Goal: Task Accomplishment & Management: Manage account settings

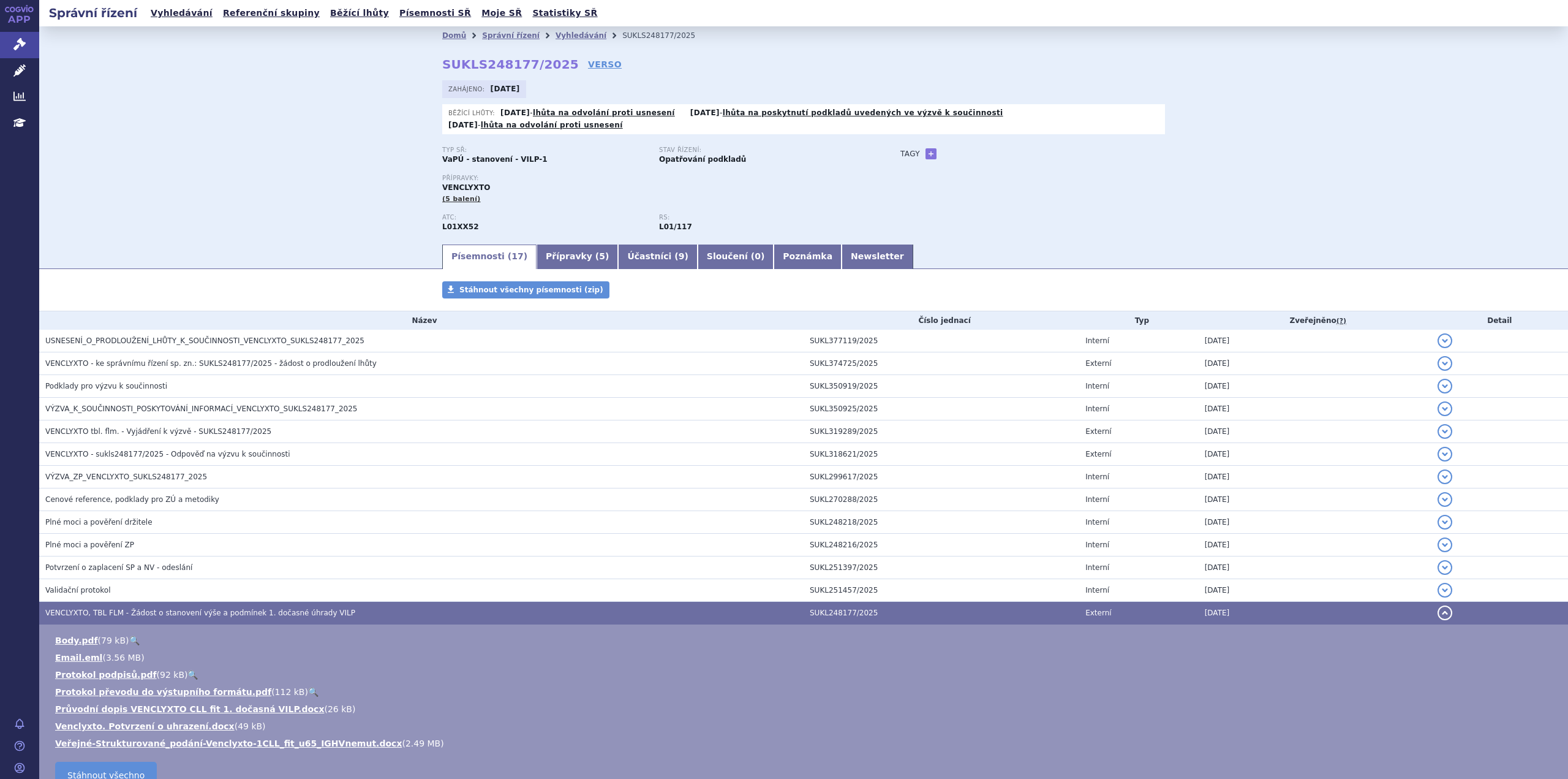
click at [266, 177] on div "Domů Správní řízení Vyhledávání SUKLS248177/2025 SUKLS248177/2025 VERSO Zahájen…" at bounding box center [803, 134] width 1529 height 216
click at [138, 609] on span "VENCLYXTO, TBL FLM - Žádost o stanovení výše a podmínek 1. dočasné úhrady VILP" at bounding box center [200, 612] width 310 height 8
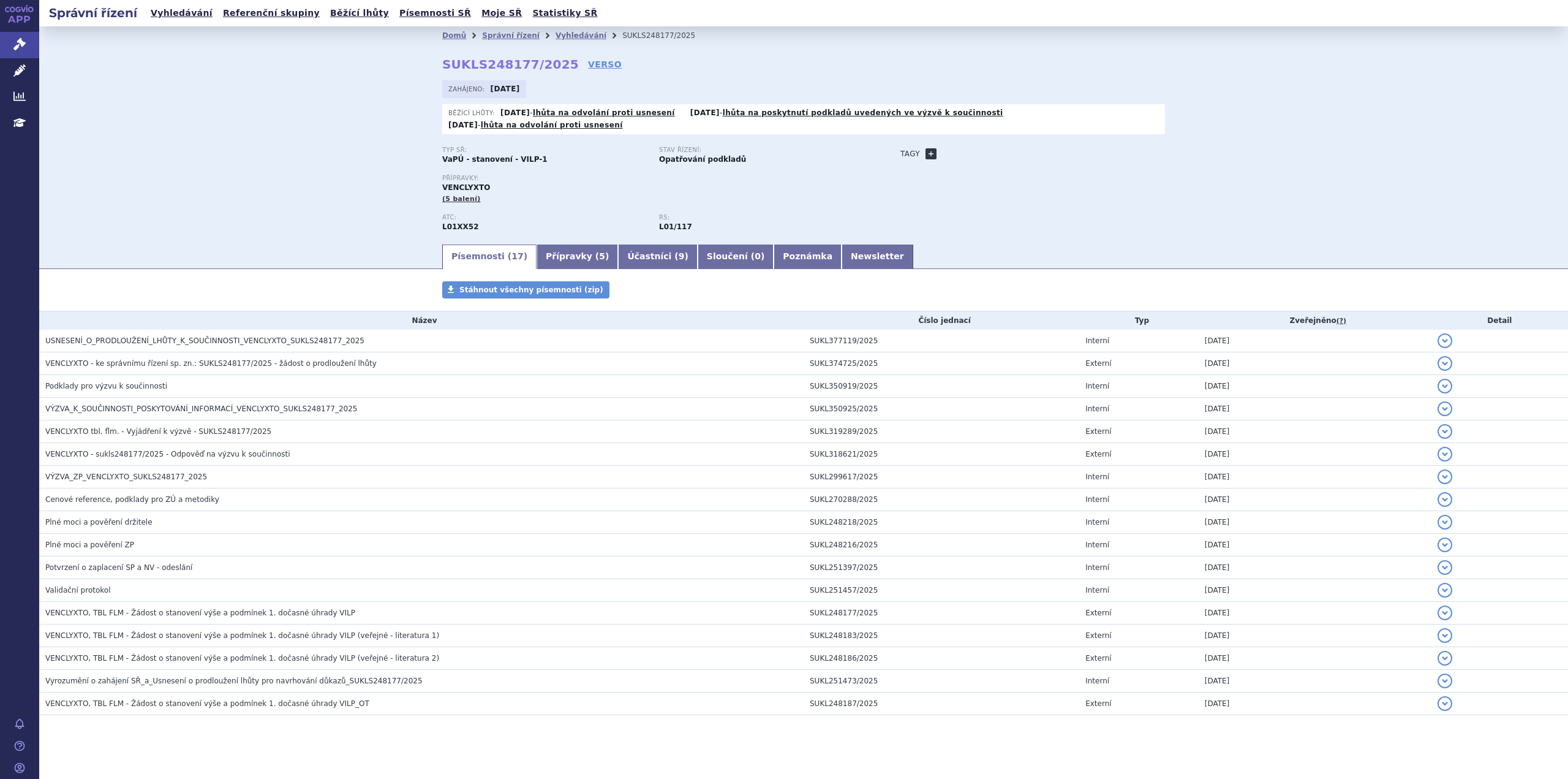
click at [931, 148] on link "+" at bounding box center [931, 153] width 11 height 11
click at [1022, 152] on b at bounding box center [1024, 154] width 5 height 3
click at [1023, 197] on div "Typ SŘ: VaPÚ - stanovení - VILP-1 Stav řízení: Opatřování podkladů Přípravky: V…" at bounding box center [804, 195] width 723 height 96
click at [808, 184] on div "Přípravky: VENCLYXTO (5 balení)" at bounding box center [659, 190] width 434 height 29
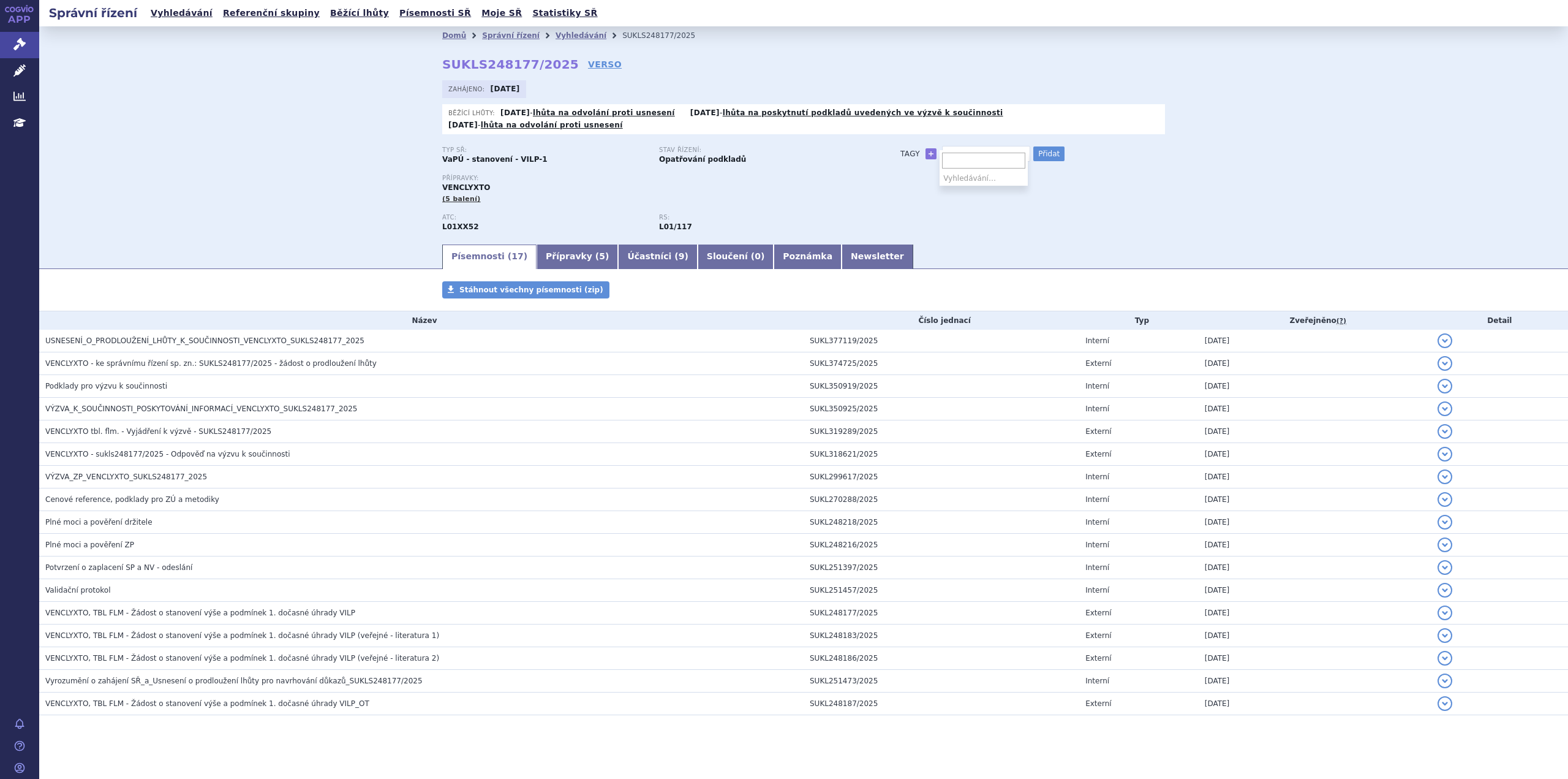
click at [1023, 147] on span at bounding box center [1024, 154] width 12 height 15
click at [1021, 152] on b at bounding box center [1024, 154] width 5 height 3
click at [928, 148] on link "+" at bounding box center [931, 153] width 11 height 11
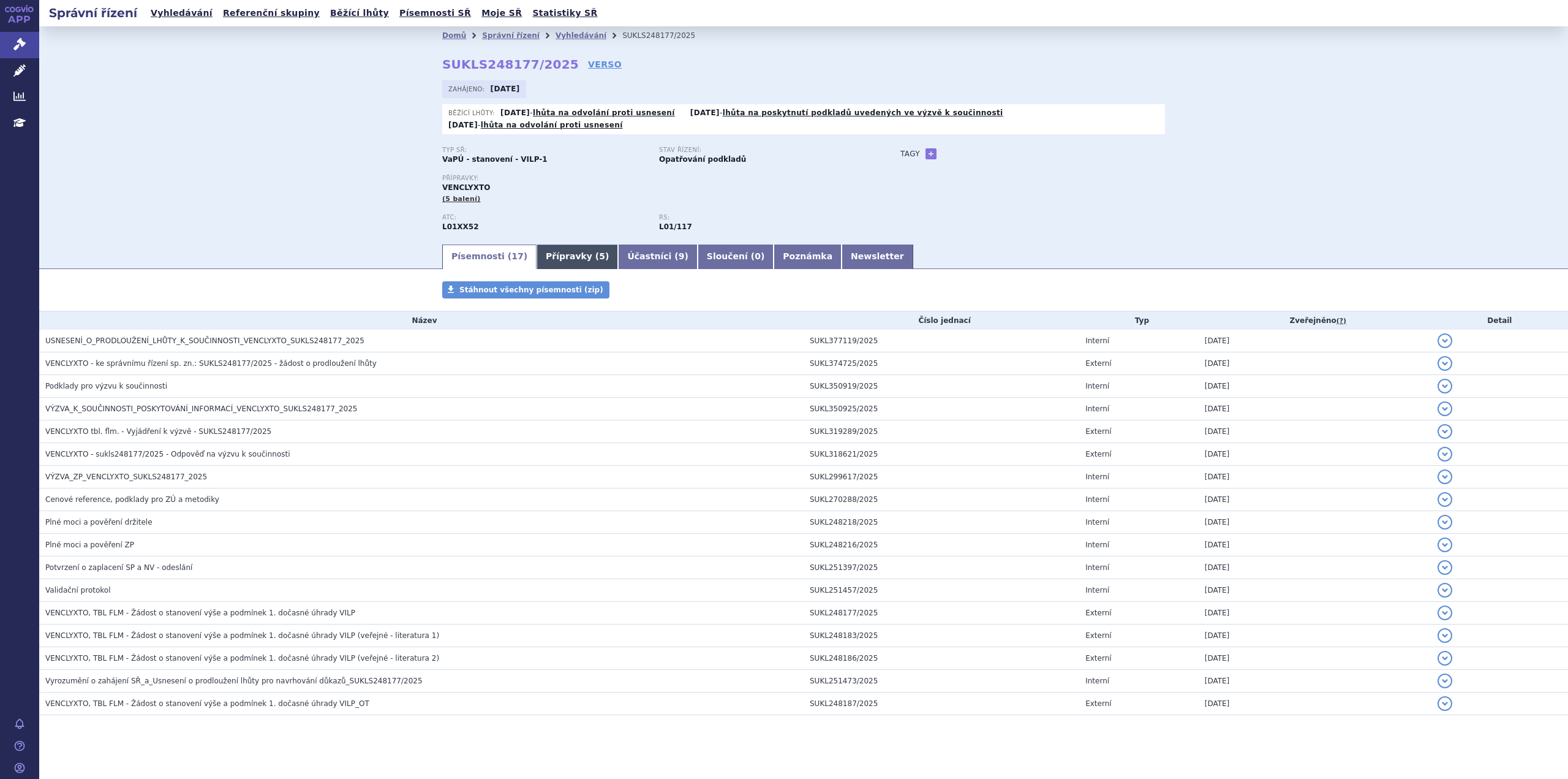
click at [561, 245] on link "Přípravky ( 5 )" at bounding box center [577, 257] width 81 height 24
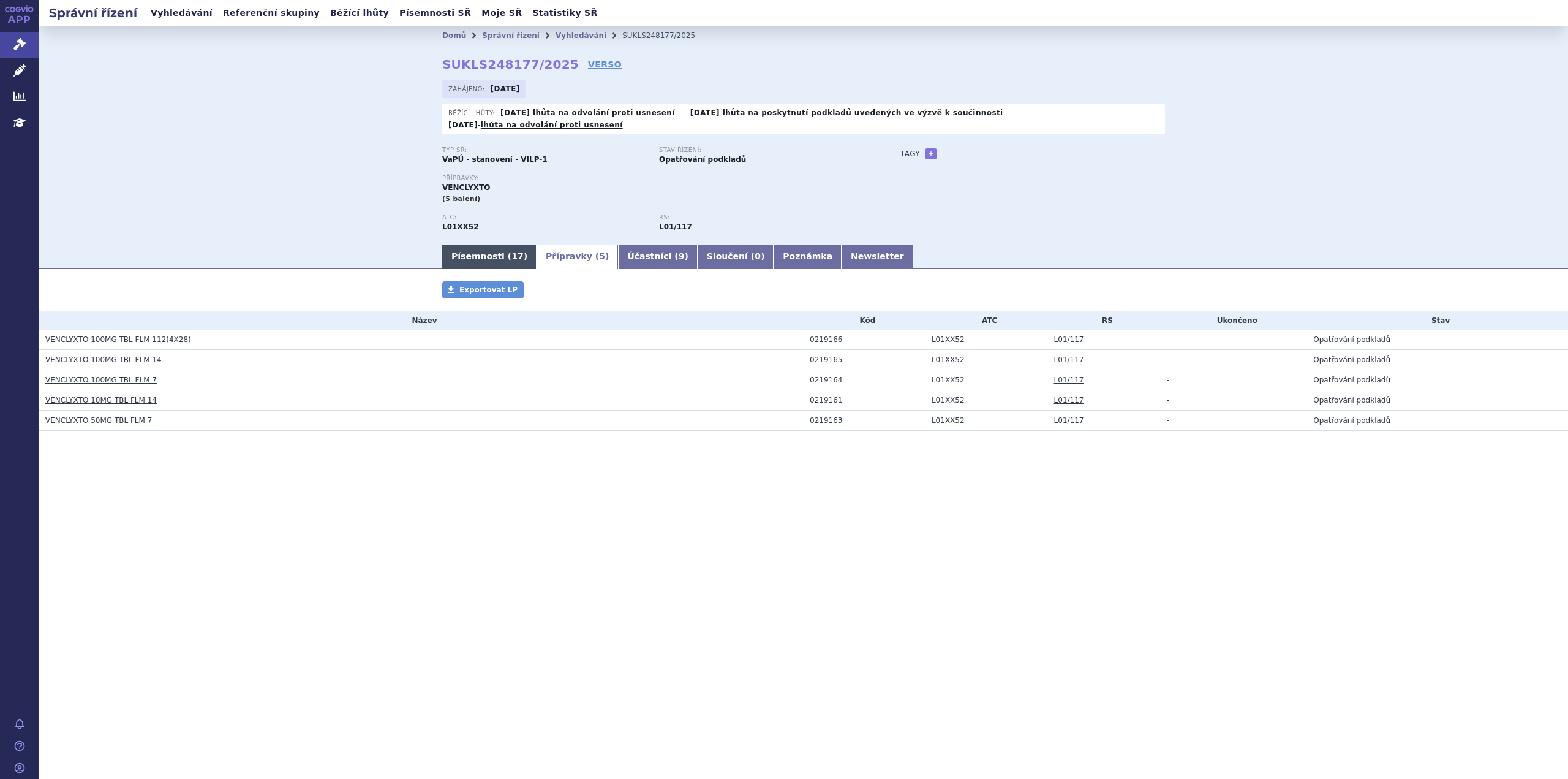
click at [474, 249] on link "Písemnosti ( 17 )" at bounding box center [489, 257] width 94 height 24
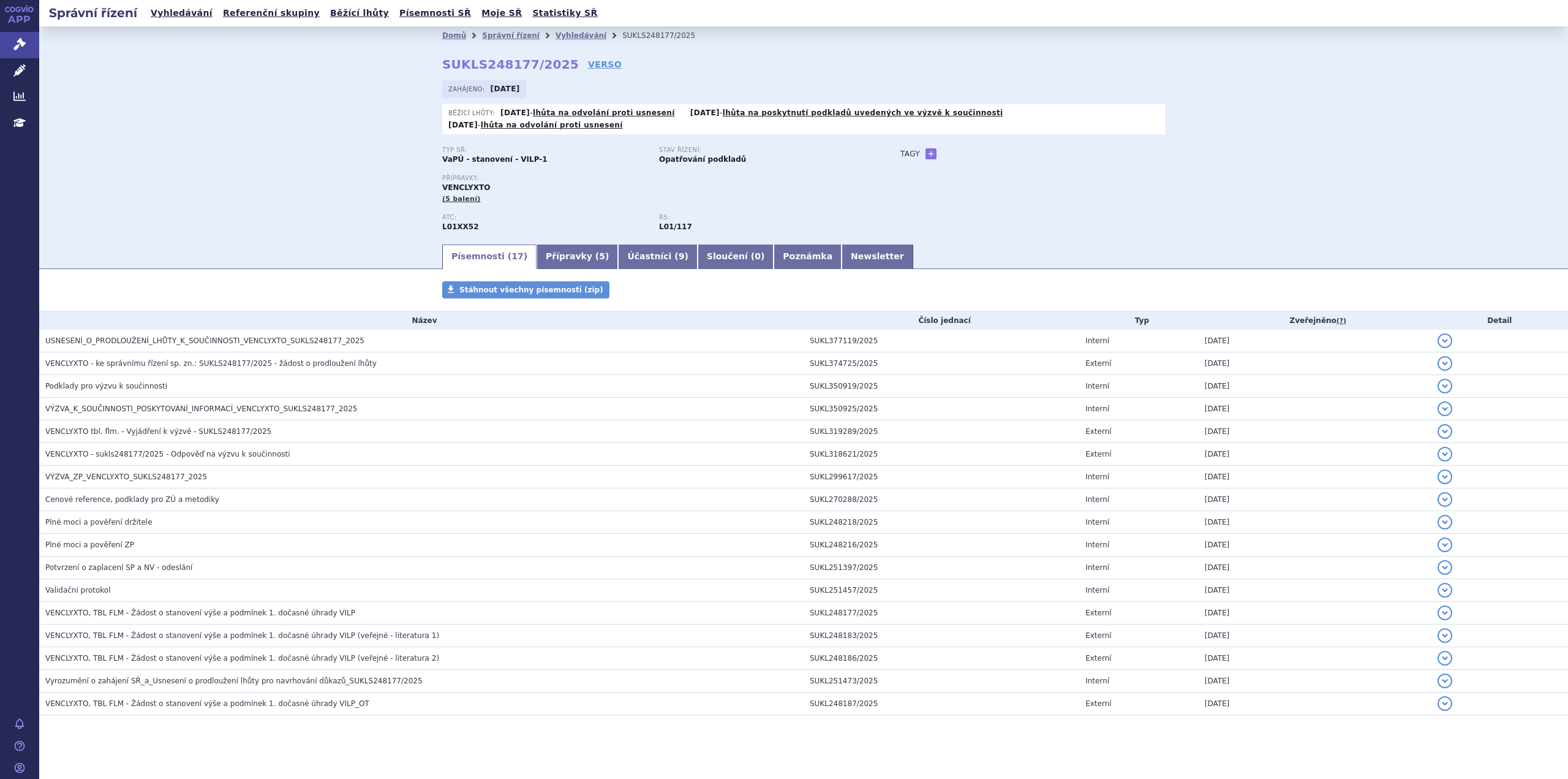
click at [328, 165] on div "Domů Správní řízení Vyhledávání SUKLS248177/2025 SUKLS248177/2025 VERSO Zahájen…" at bounding box center [803, 134] width 1529 height 216
drag, startPoint x: 444, startPoint y: 63, endPoint x: 555, endPoint y: 62, distance: 111.0
click at [555, 62] on strong "SUKLS248177/2025" at bounding box center [510, 64] width 136 height 15
copy strong "SUKLS248177/2025"
click at [478, 11] on link "Moje SŘ" at bounding box center [502, 13] width 48 height 17
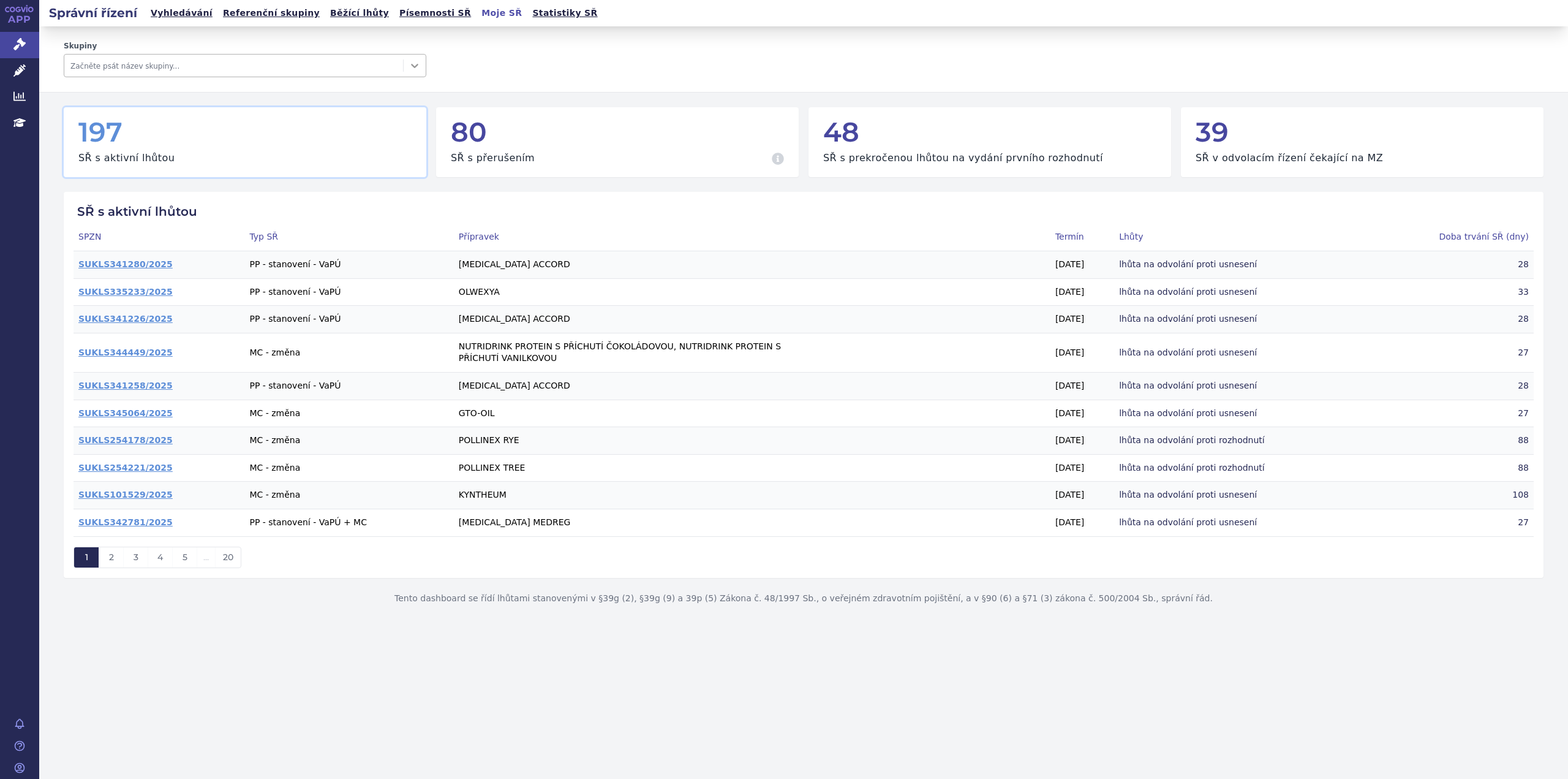
click at [411, 67] on icon at bounding box center [414, 65] width 12 height 12
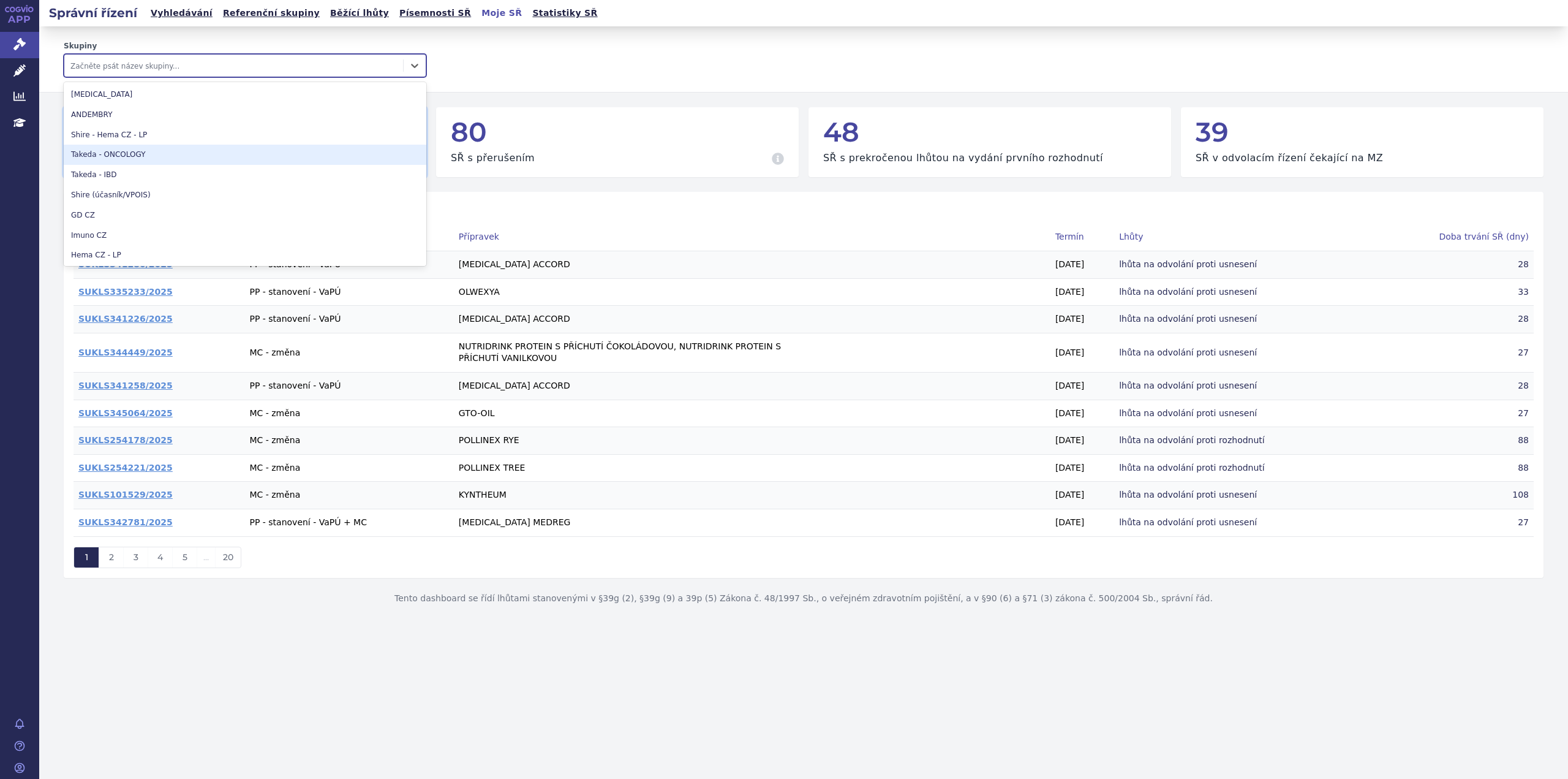
scroll to position [82, 0]
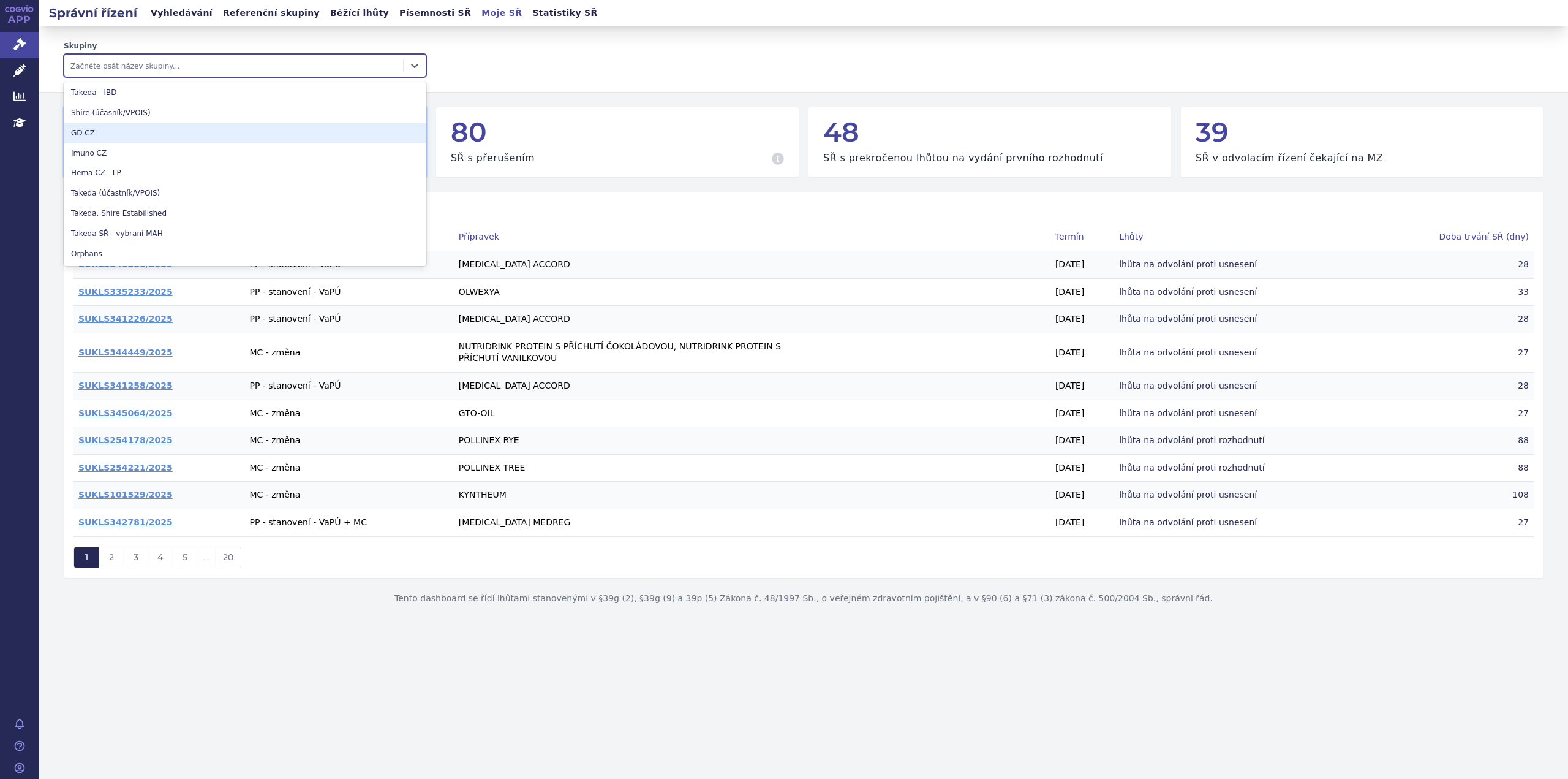
click at [497, 56] on div "Skupiny 13 results available. Use Up and Down to choose options, press Enter to…" at bounding box center [803, 59] width 1480 height 36
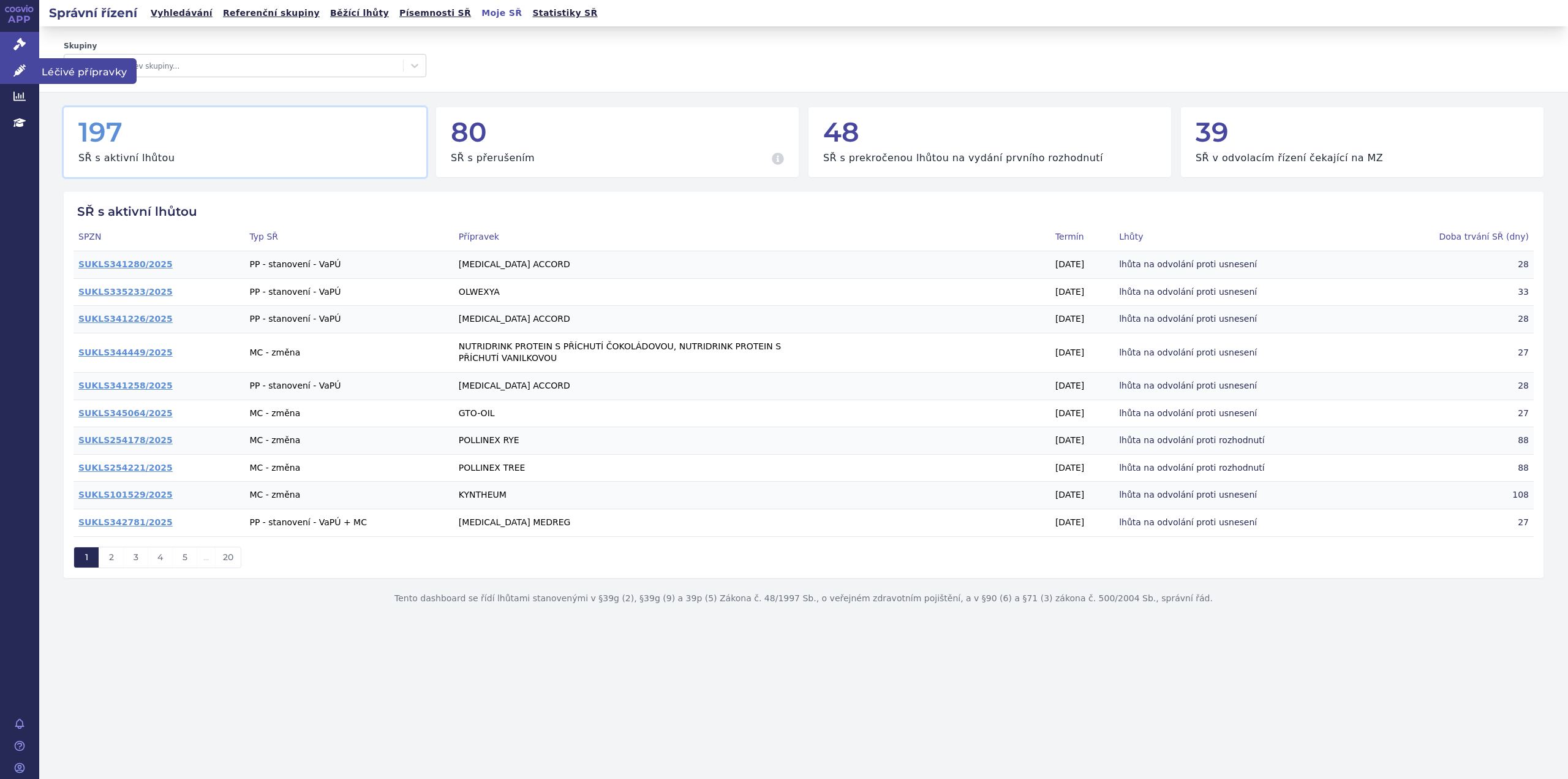
click at [17, 68] on icon at bounding box center [19, 70] width 12 height 12
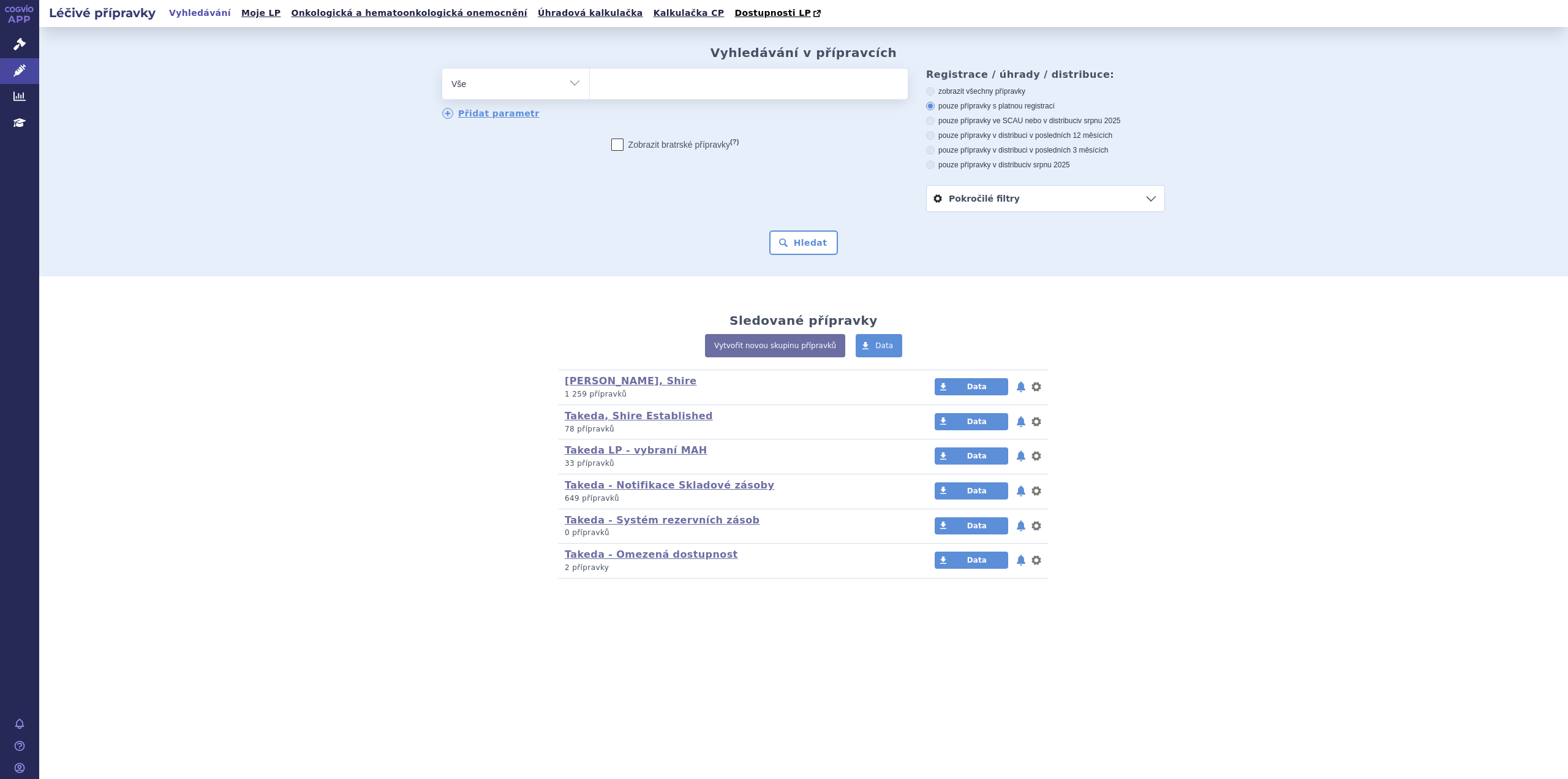
click at [636, 87] on ul at bounding box center [749, 81] width 318 height 26
click at [590, 87] on select at bounding box center [589, 83] width 1 height 31
paste input "SUKLS248177/2025"
type input "SUKLS248177/2025"
select select "SUKLS248177/2025"
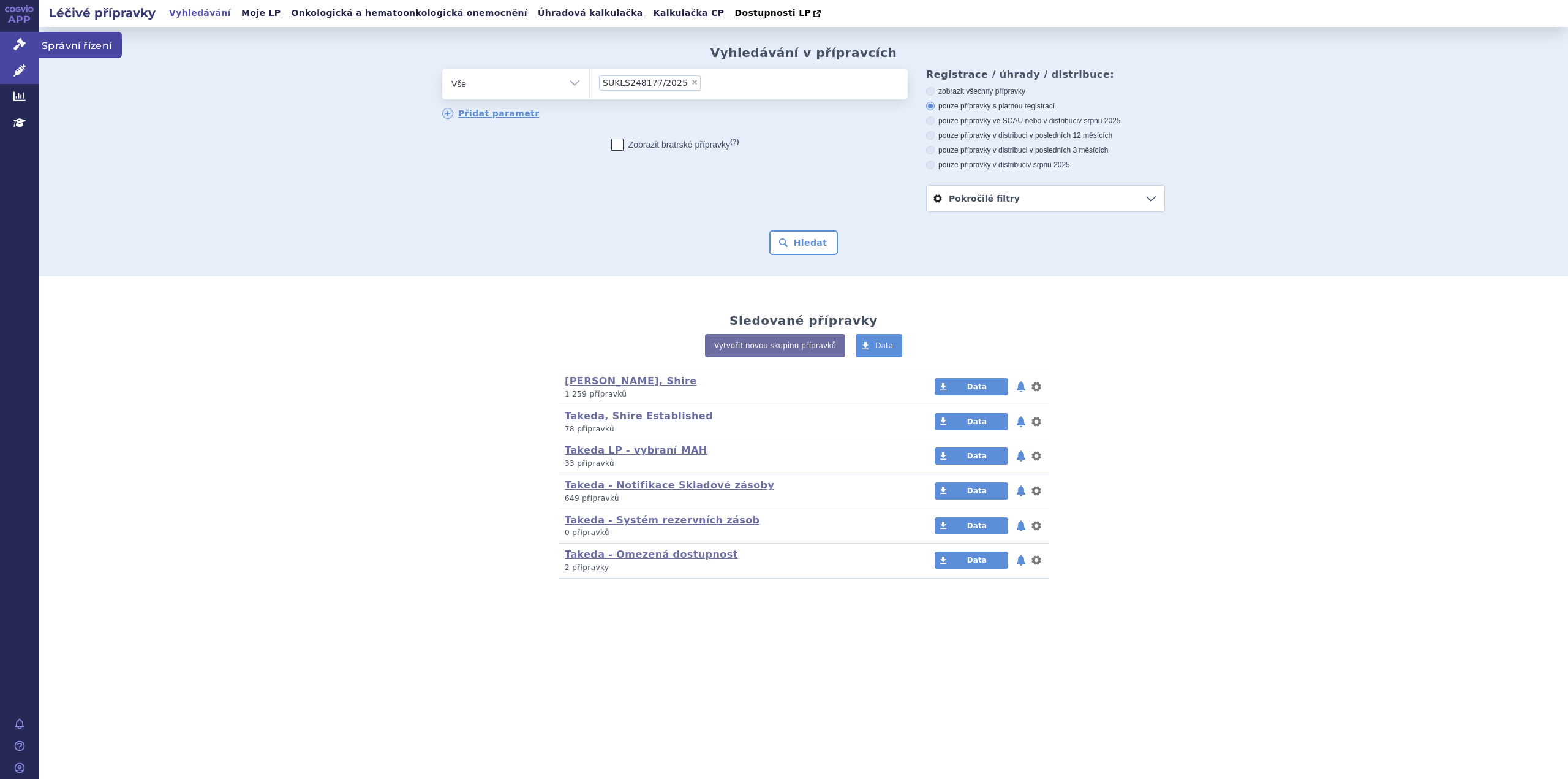
click at [18, 47] on icon at bounding box center [19, 44] width 12 height 12
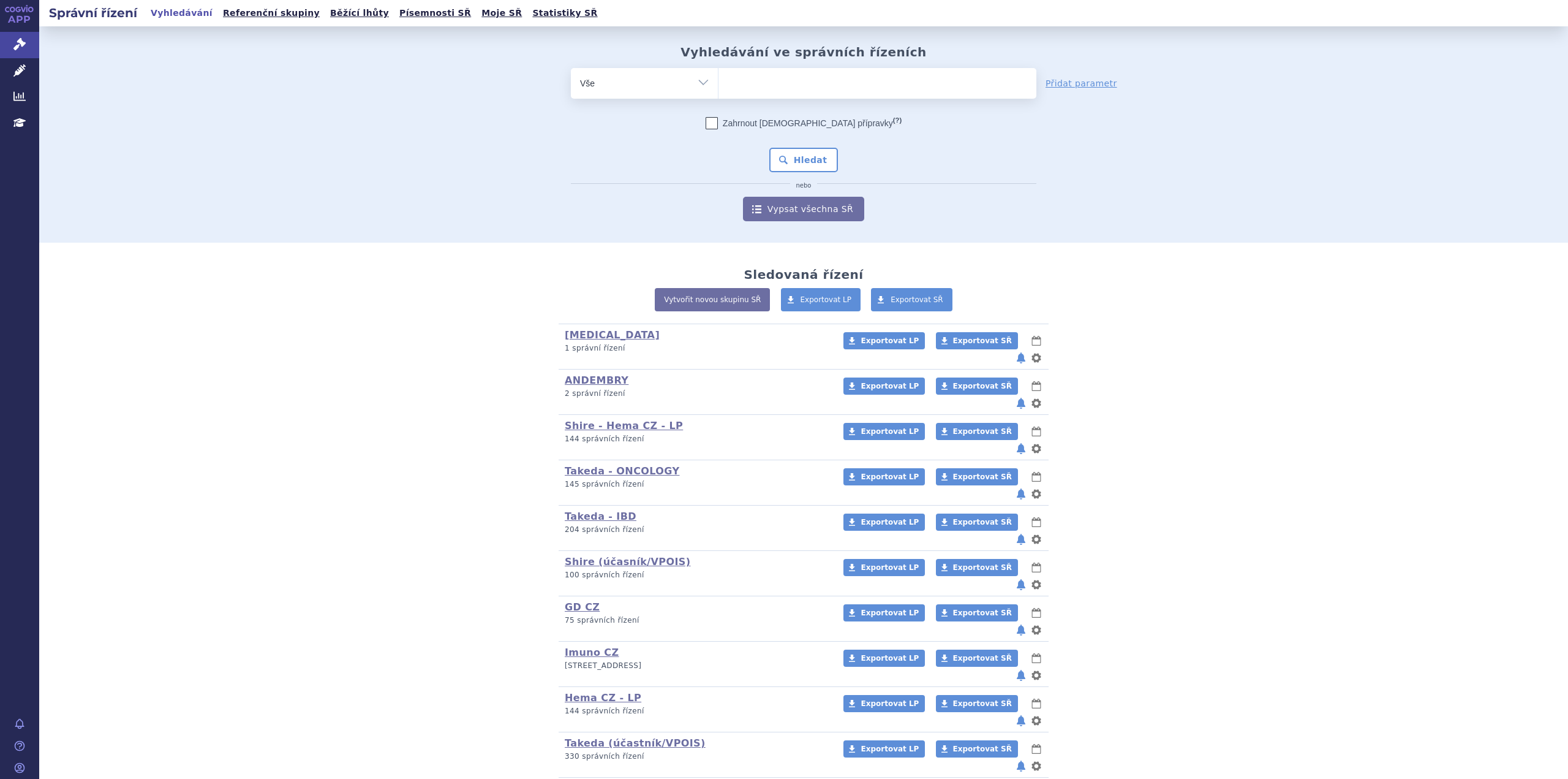
click at [765, 87] on ul at bounding box center [878, 81] width 318 height 26
click at [719, 87] on select at bounding box center [718, 83] width 1 height 31
paste input "SUKLS248177/2025"
type input "SUKLS248177/2025"
select select "SUKLS248177/2025"
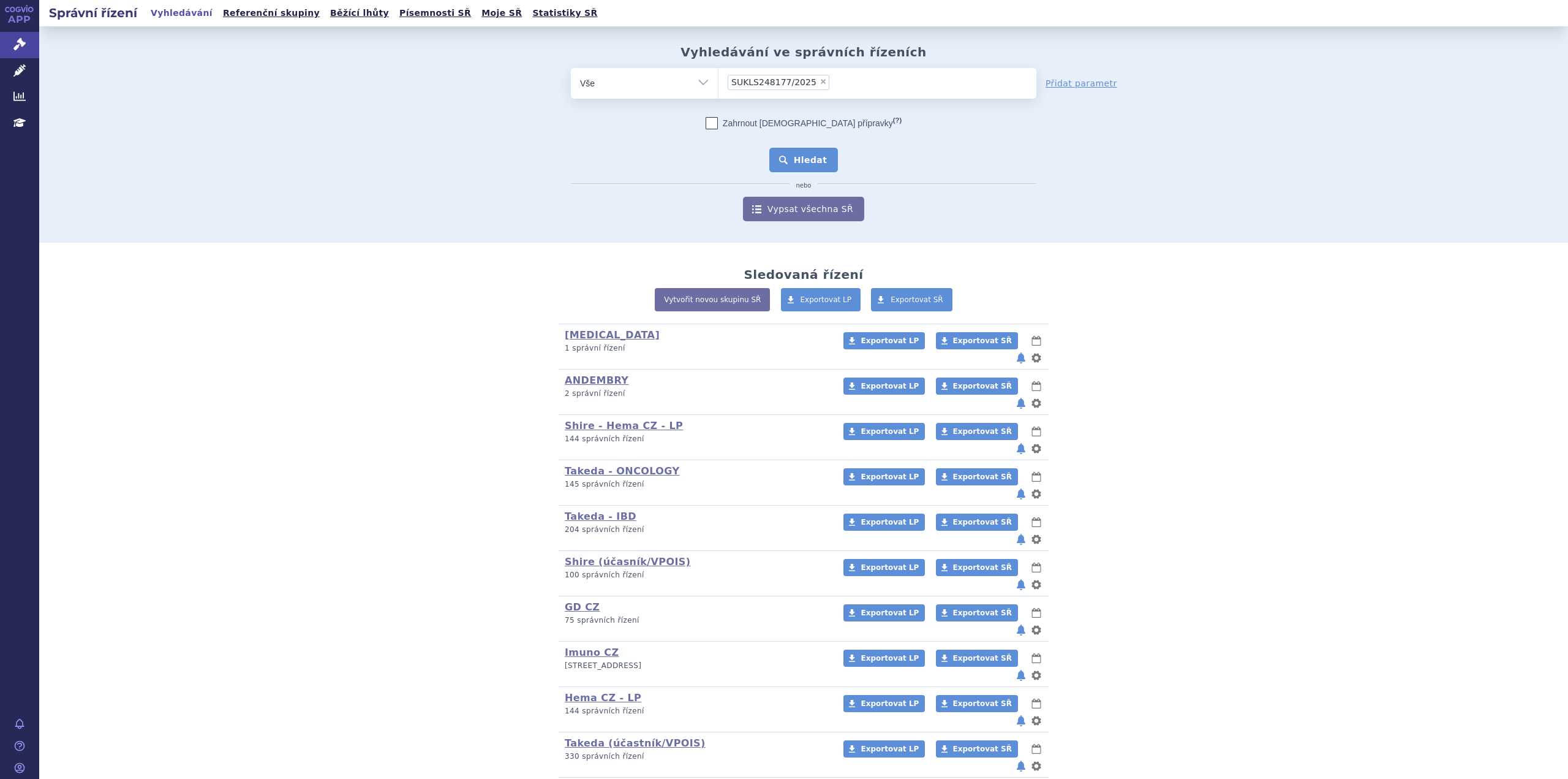
click at [792, 162] on button "Hledat" at bounding box center [804, 160] width 69 height 24
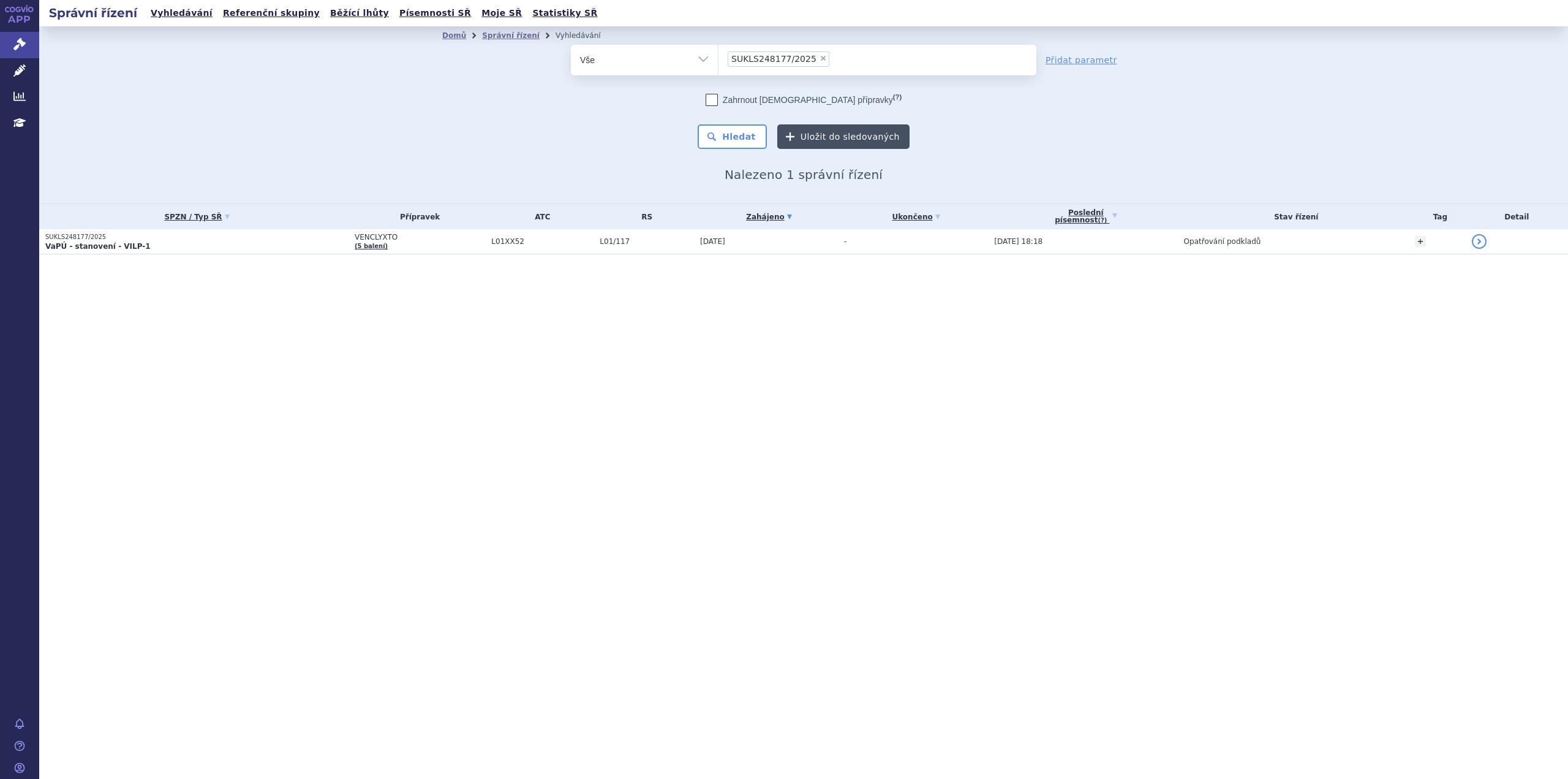
click at [840, 140] on button "Uložit do sledovaných" at bounding box center [844, 136] width 133 height 24
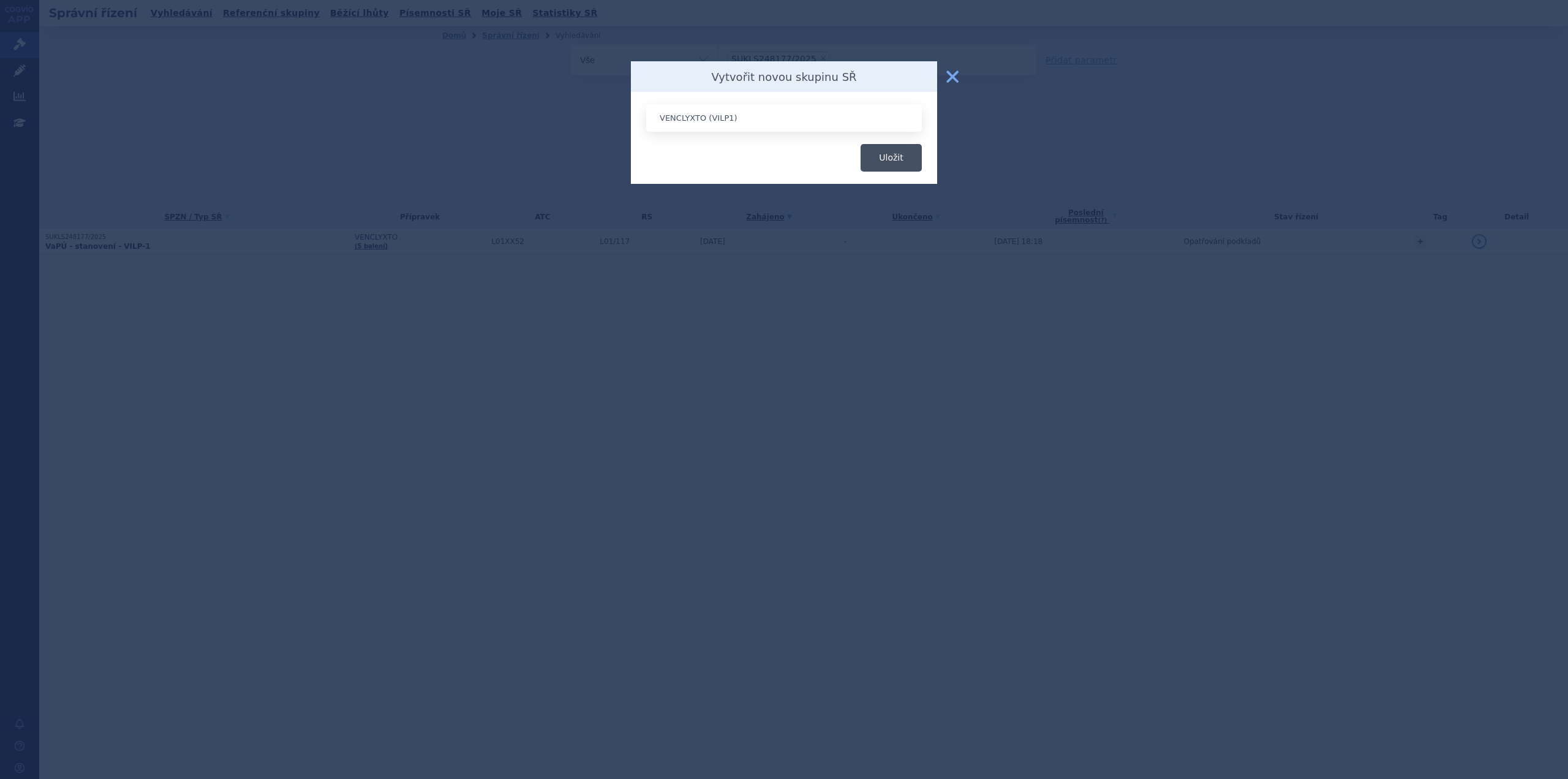
type input "VENCLYXTO (VILP1)"
click at [879, 161] on button "Uložit" at bounding box center [892, 158] width 61 height 28
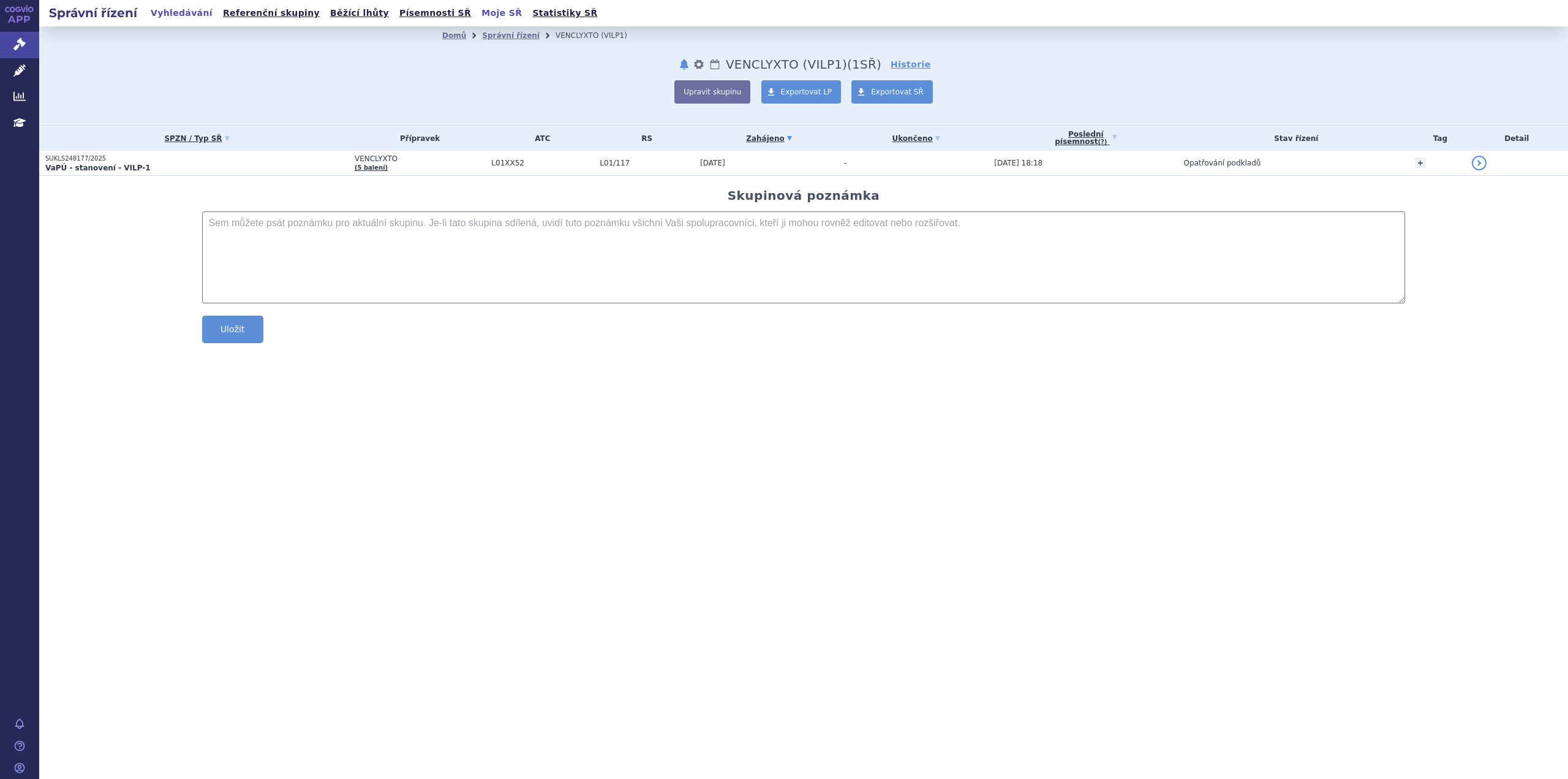
click at [478, 15] on link "Moje SŘ" at bounding box center [502, 13] width 48 height 17
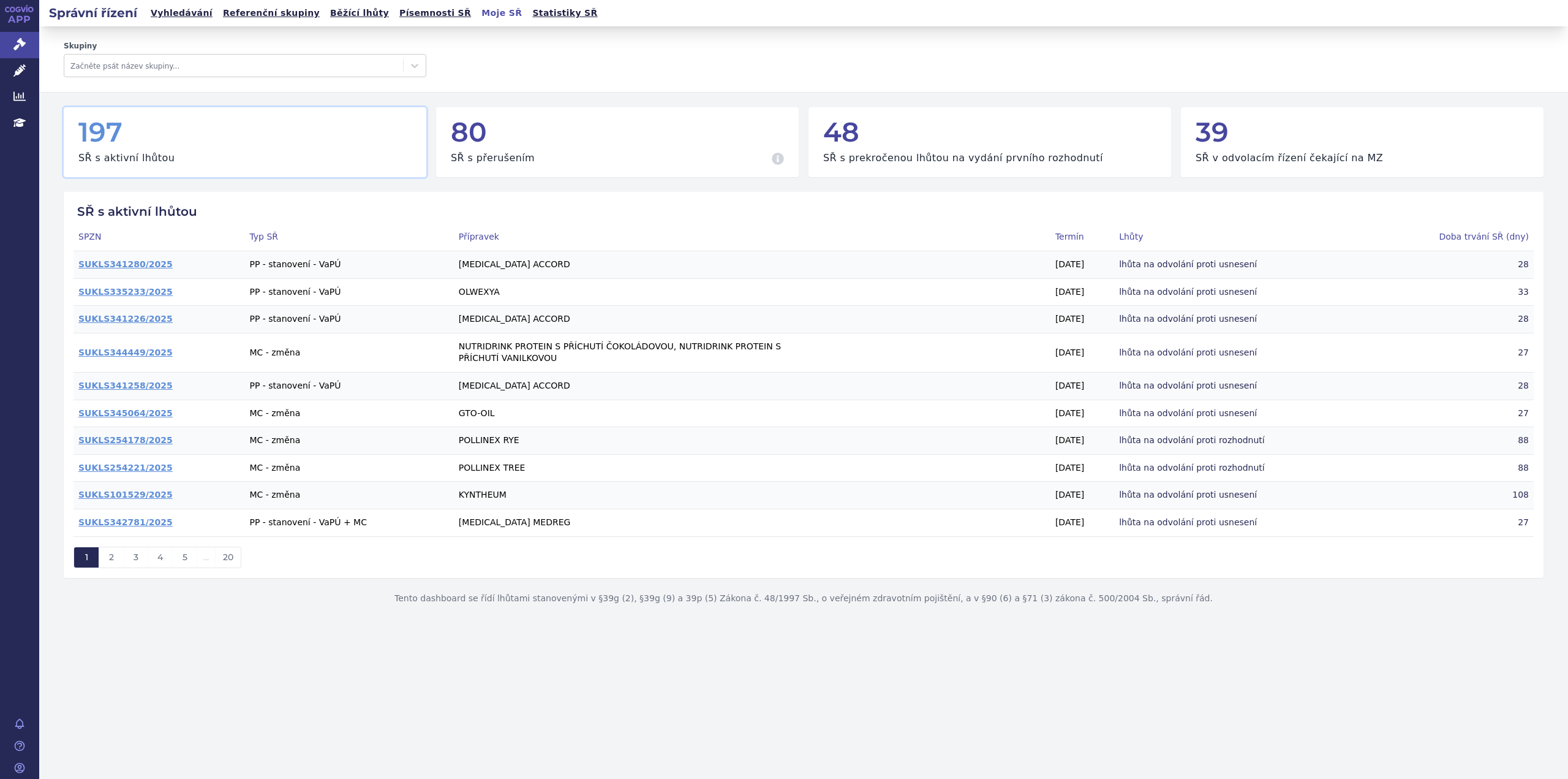
click at [478, 18] on link "Moje SŘ" at bounding box center [502, 13] width 48 height 17
click at [166, 17] on link "Vyhledávání" at bounding box center [182, 13] width 69 height 17
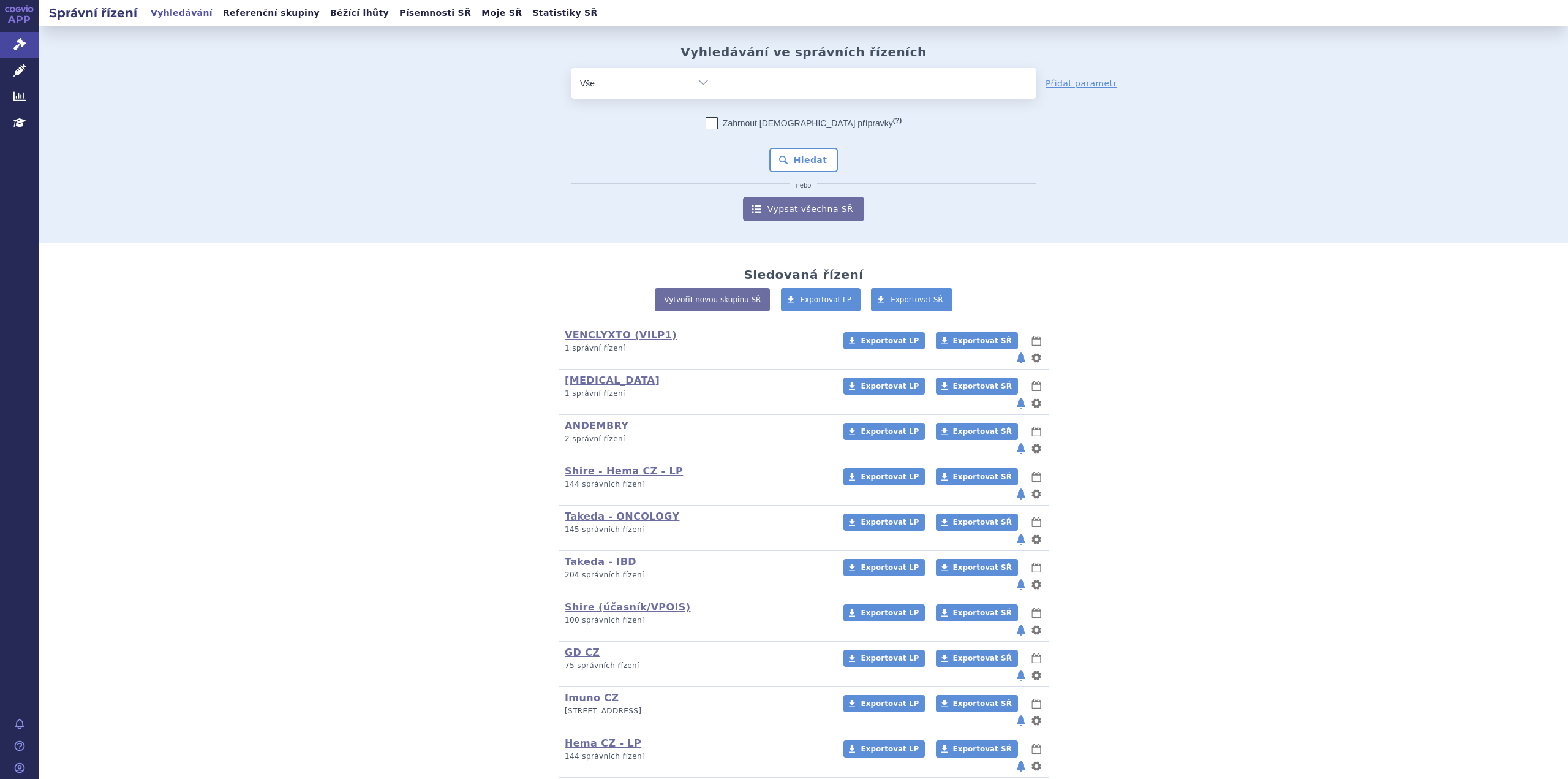
click at [1220, 385] on div "Sledovaná řízení Vytvořit novou skupinu SŘ Exportovat LP Exportovat SŘ VENCLYXT…" at bounding box center [803, 613] width 1529 height 741
